Goal: Transaction & Acquisition: Register for event/course

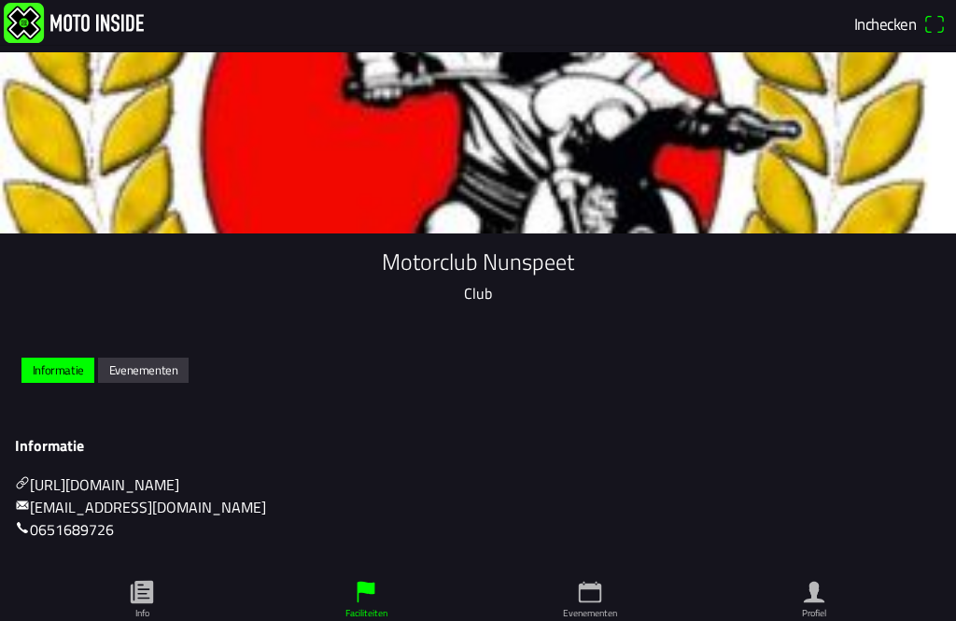
scroll to position [15, 0]
click at [0, 0] on slot "Evenementen" at bounding box center [0, 0] width 0 height 0
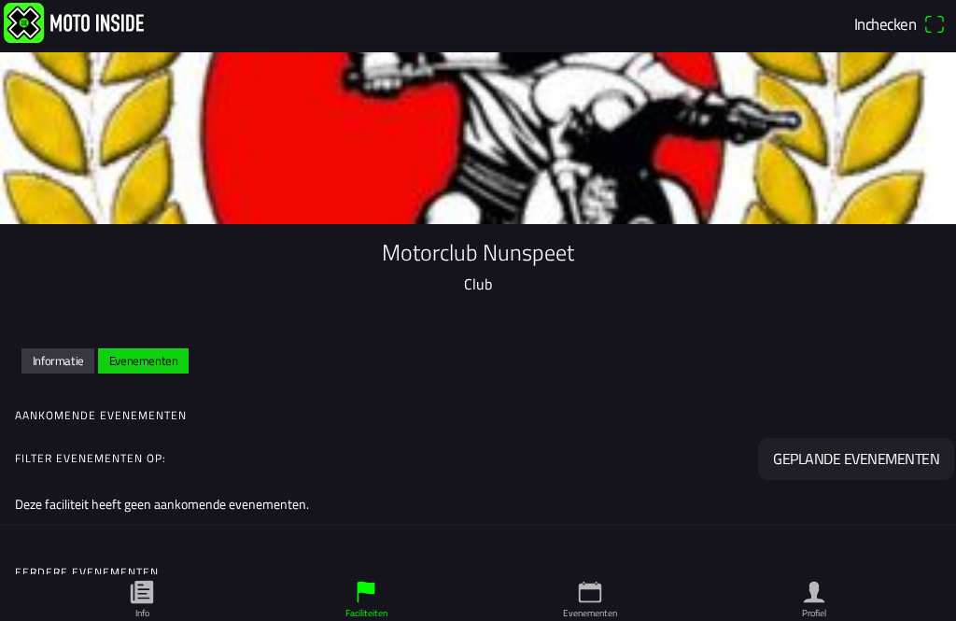
scroll to position [1, 0]
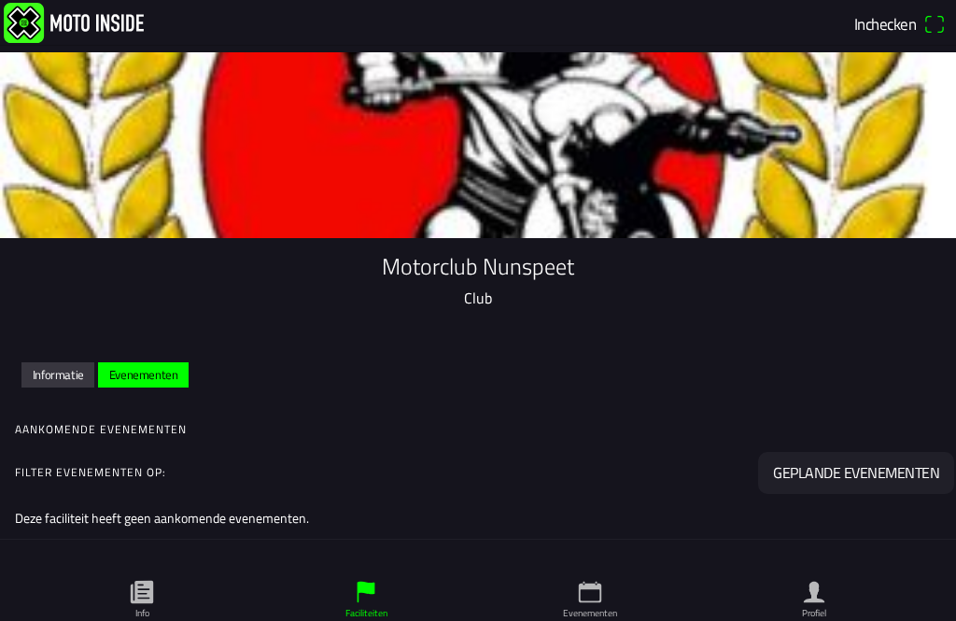
click at [49, 371] on ion-col "Informatie" at bounding box center [58, 375] width 77 height 33
click at [0, 0] on slot "Informatie" at bounding box center [0, 0] width 0 height 0
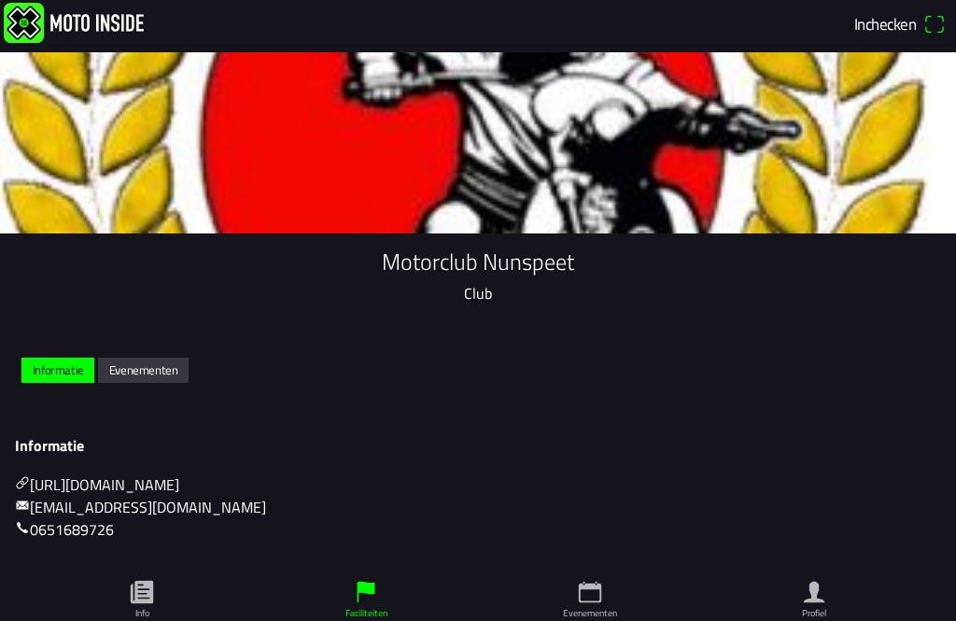
scroll to position [15, 0]
click at [604, 580] on link "Evenementen" at bounding box center [590, 597] width 224 height 47
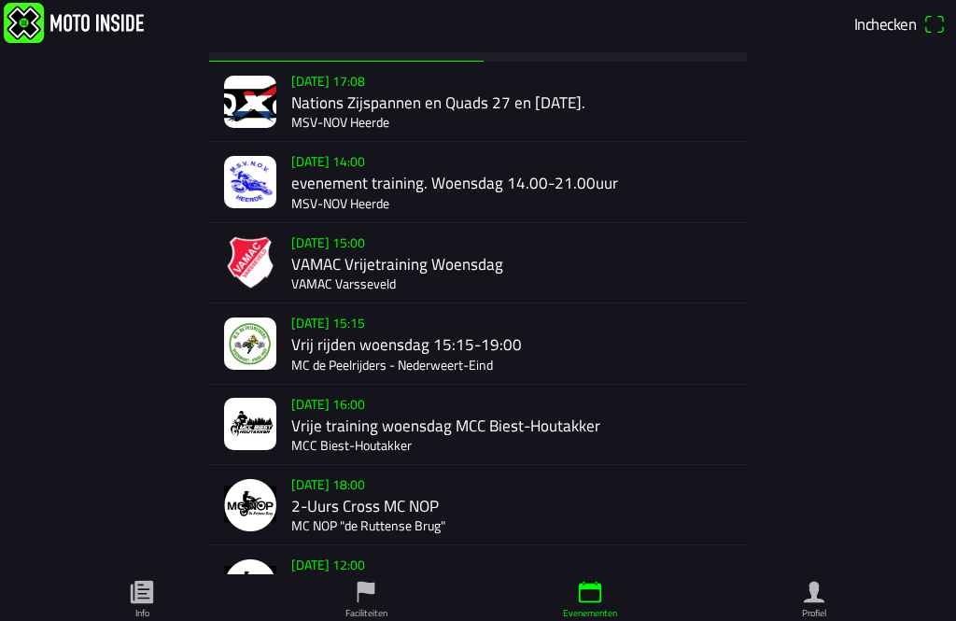
scroll to position [33, 0]
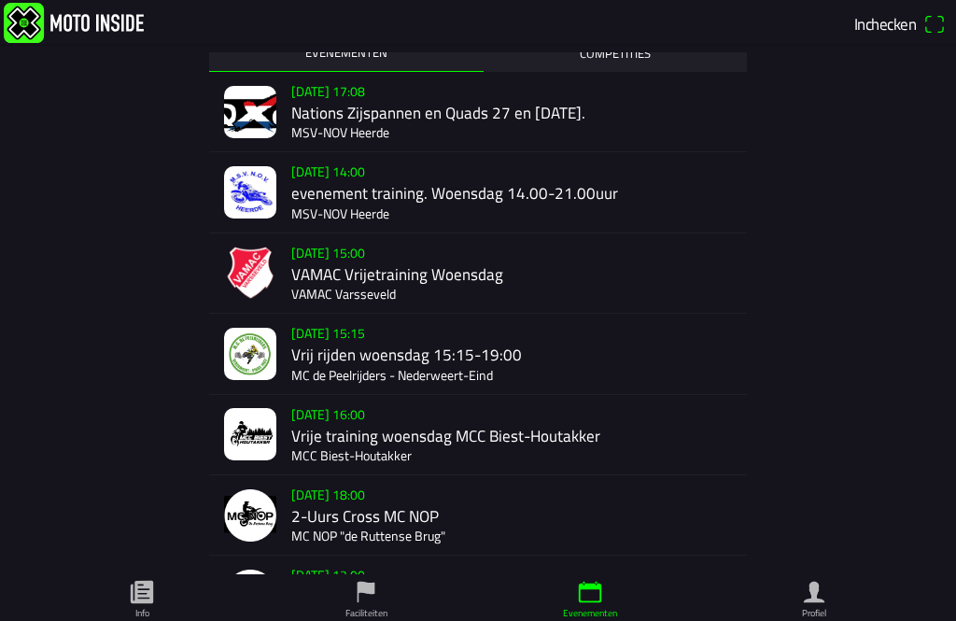
click at [257, 202] on img at bounding box center [250, 192] width 52 height 52
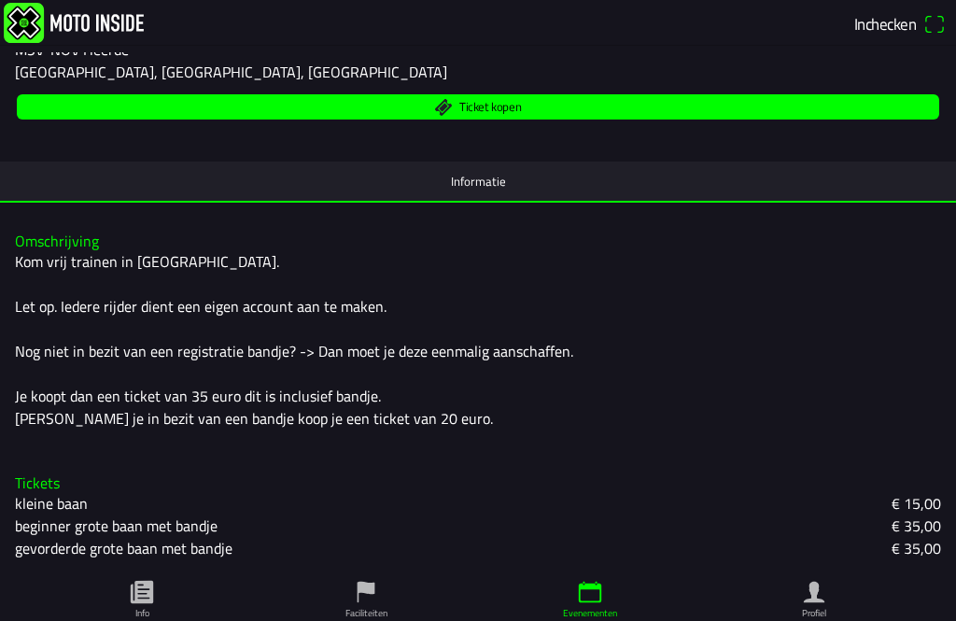
scroll to position [288, 0]
click at [156, 100] on span "Ticket kopen" at bounding box center [478, 106] width 901 height 25
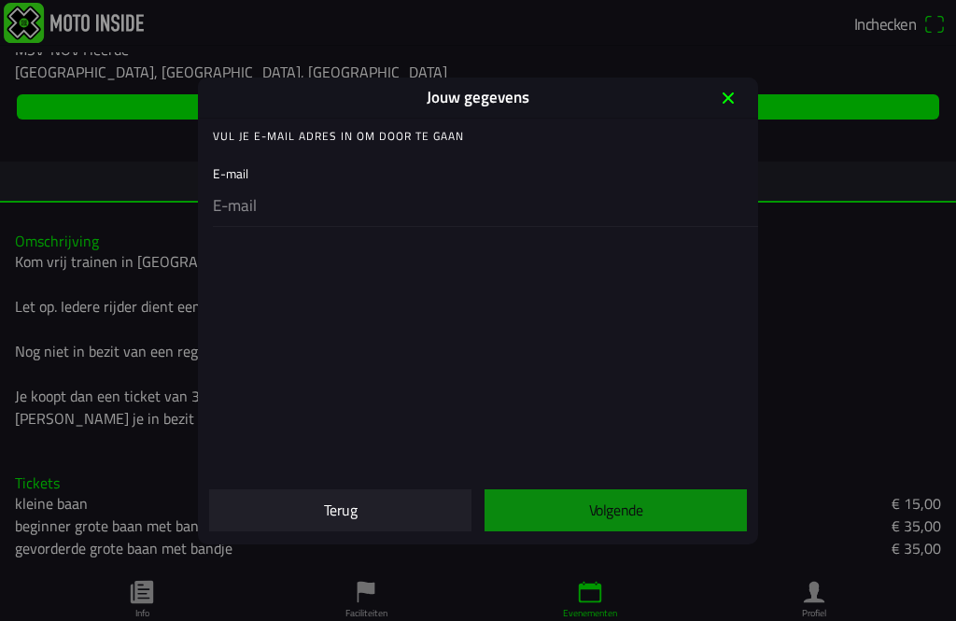
click at [728, 92] on icon "close" at bounding box center [728, 98] width 30 height 30
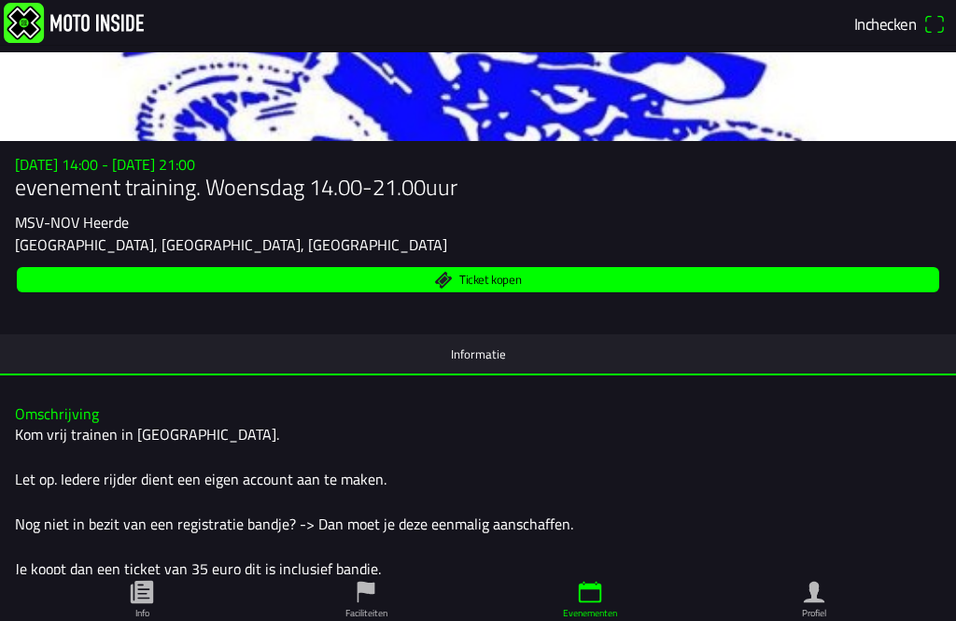
scroll to position [83, 0]
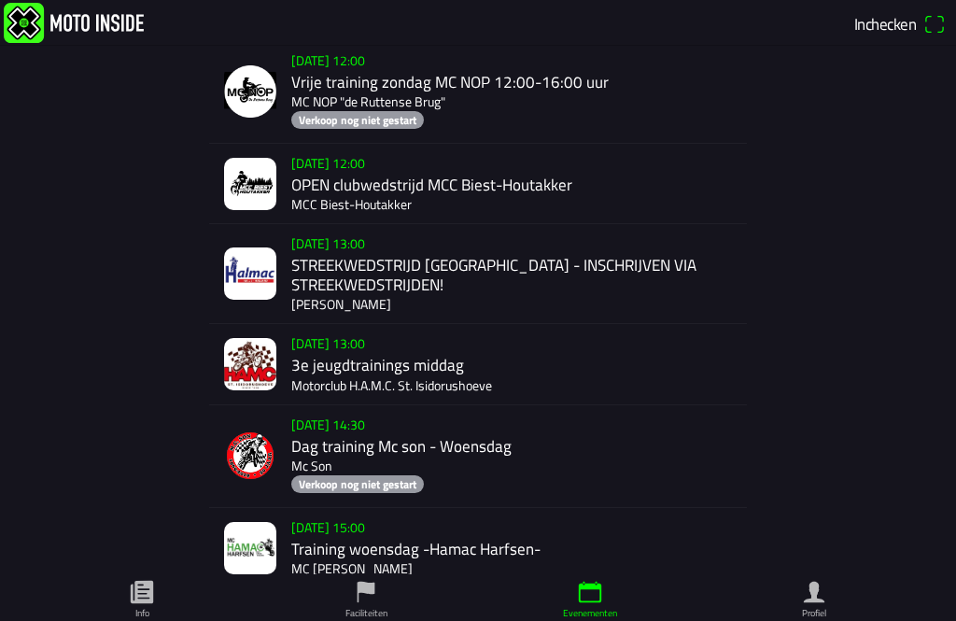
scroll to position [1496, 0]
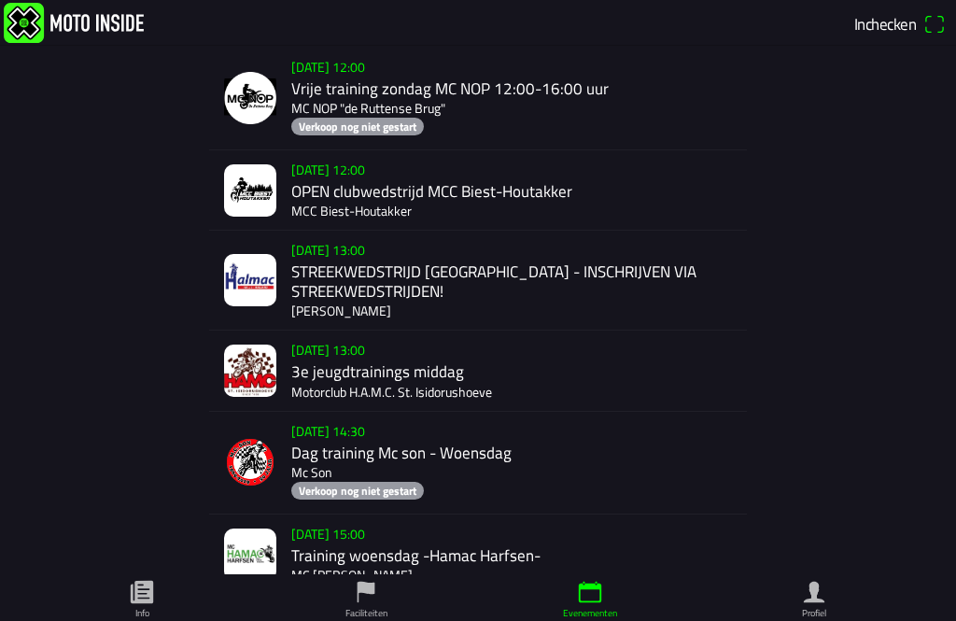
click at [264, 306] on img at bounding box center [250, 280] width 52 height 52
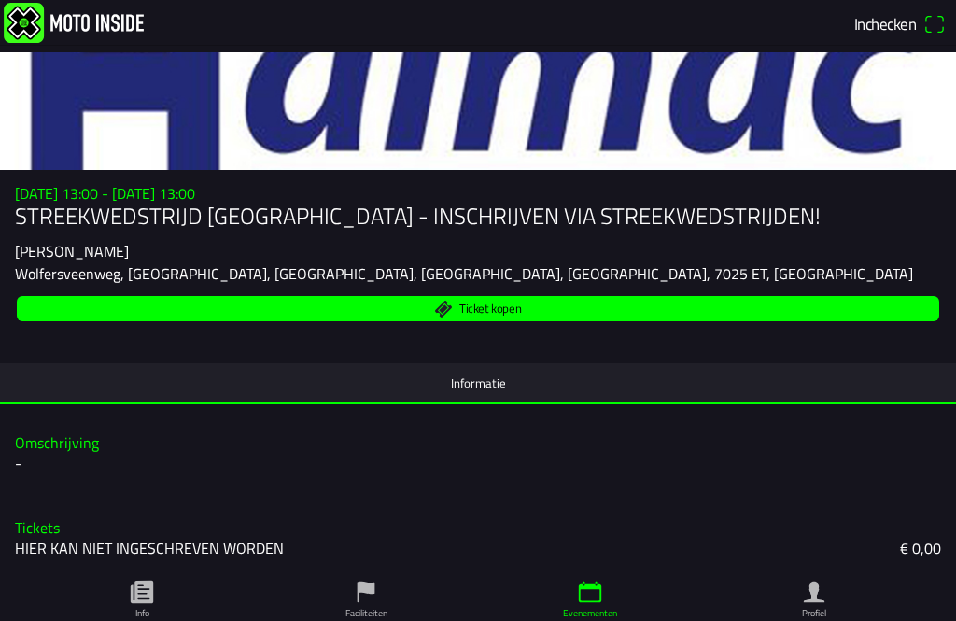
scroll to position [86, 0]
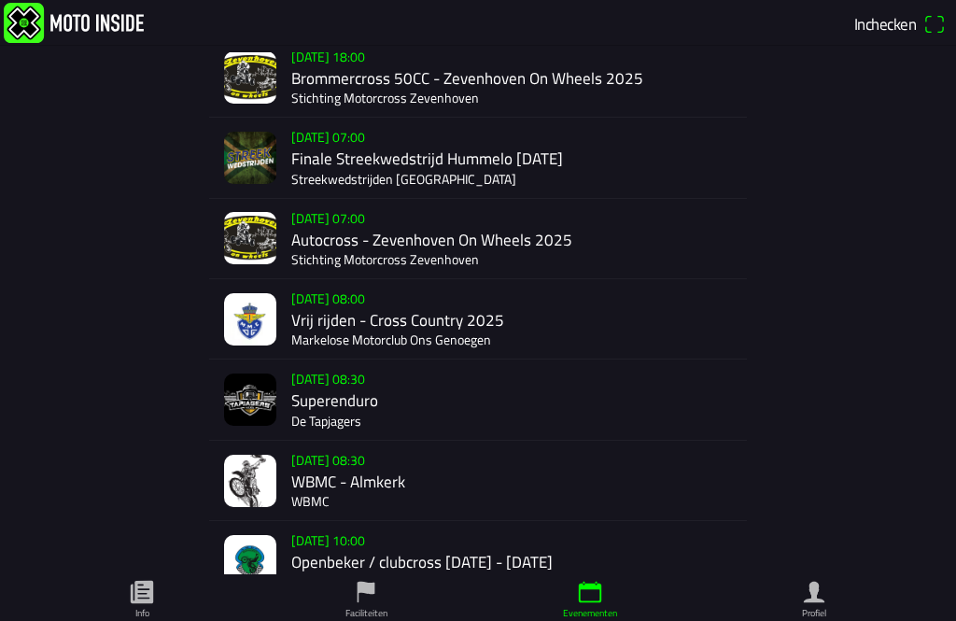
scroll to position [6842, 0]
click at [258, 185] on img at bounding box center [250, 159] width 52 height 52
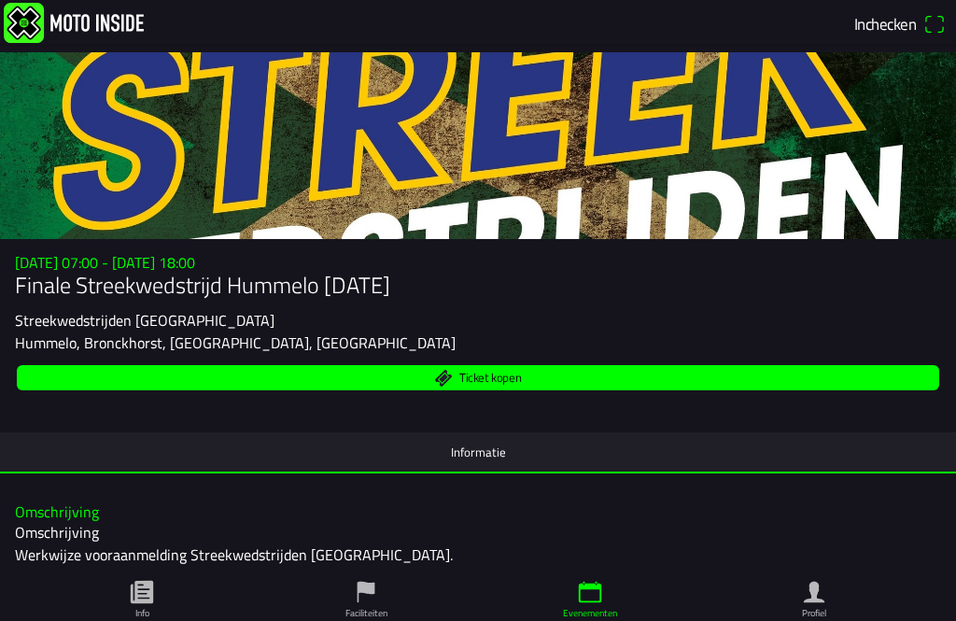
click at [242, 262] on div "[DATE] 07:00 - [DATE] 18:00 Finale Streekwedstrijd Hummelo [DATE] Streekwedstri…" at bounding box center [478, 356] width 956 height 234
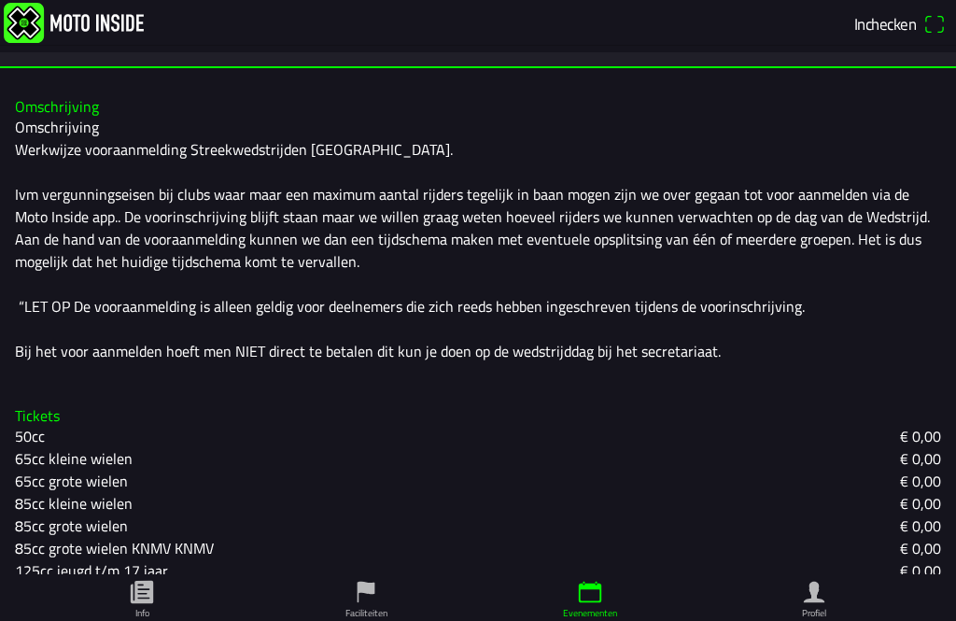
scroll to position [404, 0]
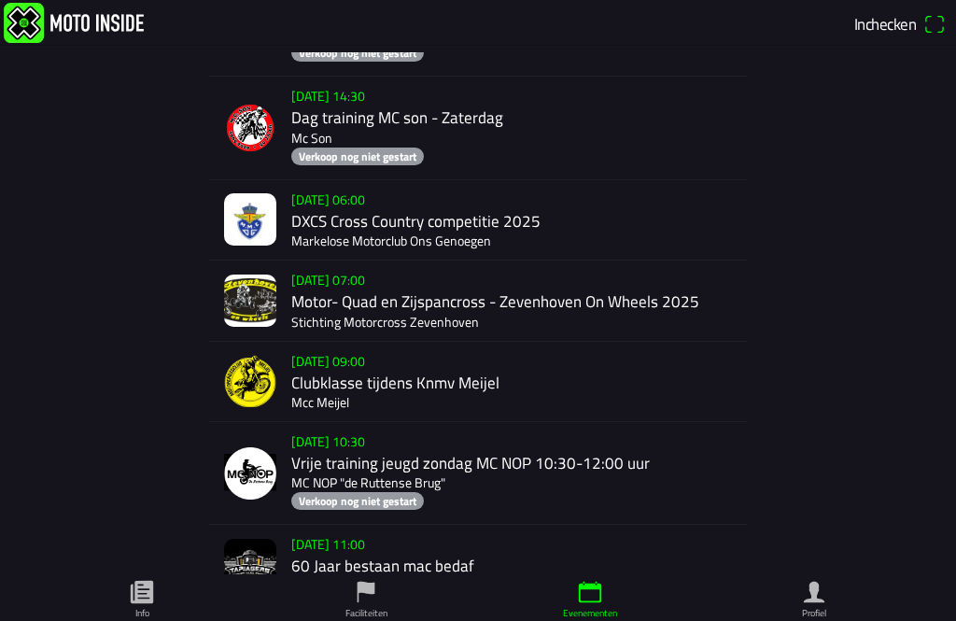
scroll to position [7574, 0]
click at [242, 246] on img at bounding box center [250, 219] width 52 height 52
